Goal: Task Accomplishment & Management: Complete application form

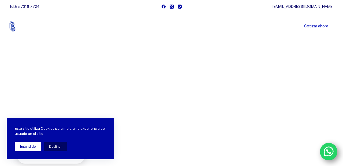
click at [26, 146] on button "Entendido" at bounding box center [28, 146] width 26 height 9
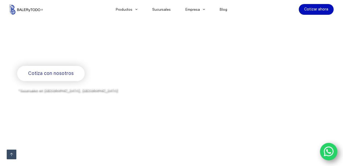
scroll to position [88, 0]
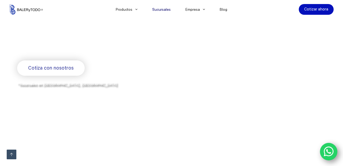
click at [167, 9] on link "Sucursales" at bounding box center [161, 9] width 33 height 0
click at [165, 9] on link "Sucursales" at bounding box center [161, 9] width 33 height 0
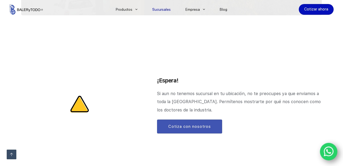
scroll to position [620, 0]
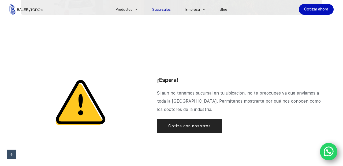
click at [189, 122] on span "Cotiza con nosotros" at bounding box center [189, 125] width 43 height 6
click at [174, 122] on span "Cotiza con nosotros" at bounding box center [189, 125] width 43 height 6
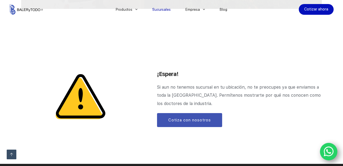
scroll to position [613, 0]
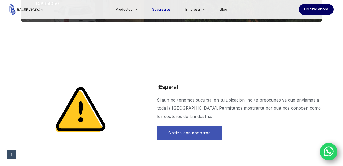
click at [313, 10] on link "Cotizar ahora" at bounding box center [316, 9] width 35 height 11
click at [310, 9] on link "Cotizar ahora" at bounding box center [316, 9] width 35 height 11
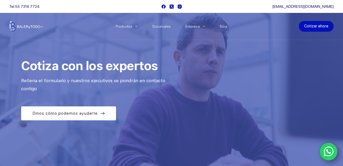
click at [312, 25] on link "Cotizar ahora" at bounding box center [316, 26] width 35 height 11
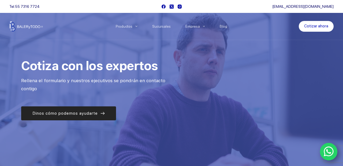
click at [105, 109] on link "Dinos cómo podemos ayudarte" at bounding box center [68, 113] width 95 height 14
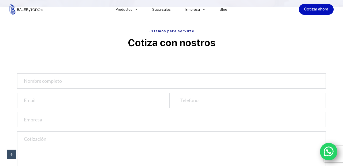
scroll to position [177, 0]
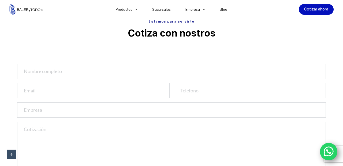
scroll to position [181, 0]
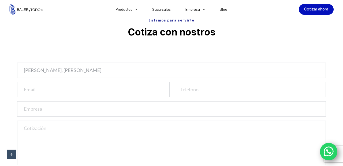
type input "[PERSON_NAME], [PERSON_NAME]"
type input "[EMAIL_ADDRESS][DOMAIN_NAME]"
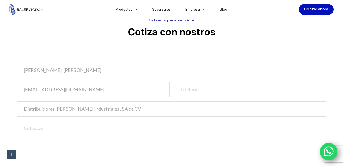
type input "Distribuidores [PERSON_NAME] Industriales , SA de CV"
click at [33, 136] on textarea at bounding box center [171, 142] width 309 height 44
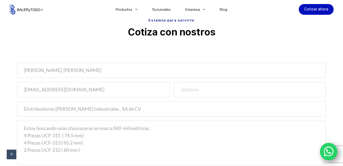
scroll to position [177, 0]
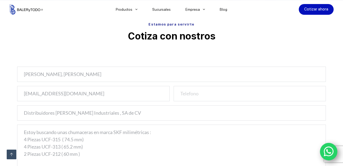
click at [95, 132] on textarea "Estoy buscando unas chumaceras en marca SKF milimétricas : 4 Piezas UCF-315 ( 7…" at bounding box center [171, 146] width 309 height 44
click at [89, 156] on textarea "Estoy buscando unas chumaceras de Pared en marca SKF milimétricas : 4 Piezas UC…" at bounding box center [171, 146] width 309 height 44
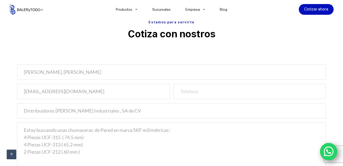
type textarea "Estoy buscando unas chumaceras de Pared en marca SKF milimétricas : 4 Piezas UC…"
click at [189, 92] on input "number" at bounding box center [250, 91] width 153 height 15
click at [318, 92] on input "number" at bounding box center [250, 91] width 153 height 15
type input "-1"
click at [310, 94] on input "-1" at bounding box center [250, 91] width 153 height 15
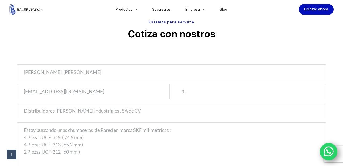
click at [188, 92] on input "-1" at bounding box center [250, 91] width 153 height 15
type input "662"
click at [318, 92] on input "number" at bounding box center [250, 91] width 153 height 15
type input "-1"
click at [310, 92] on input "-1" at bounding box center [250, 91] width 153 height 15
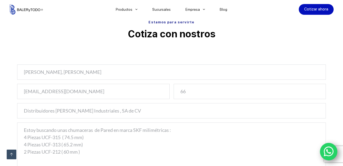
type input "662"
click at [32, 154] on textarea "Estoy buscando unas chumaceras de Pared en marca SKF milimétricas : 4 Piezas UC…" at bounding box center [171, 144] width 309 height 44
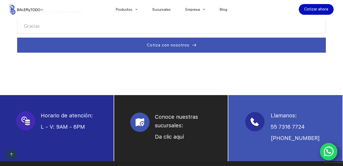
scroll to position [312, 0]
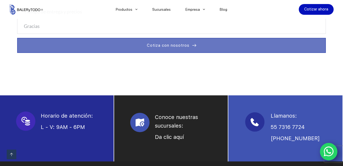
type textarea "Estoy buscando unas chumaceras de Pared en marca SKF milimétricas : 4 Piezas UC…"
click at [169, 47] on span "Cotiza con nosotros" at bounding box center [168, 45] width 43 height 6
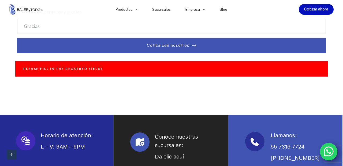
click at [158, 71] on div "Please fill in the required fields" at bounding box center [171, 69] width 313 height 16
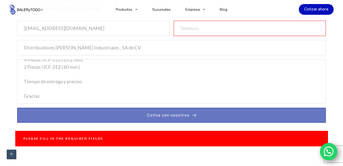
scroll to position [254, 0]
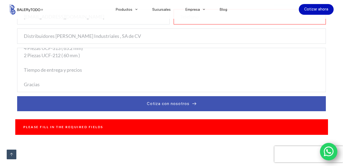
click at [330, 149] on icon "WhatsApp" at bounding box center [329, 151] width 10 height 11
